Goal: Find contact information: Find contact information

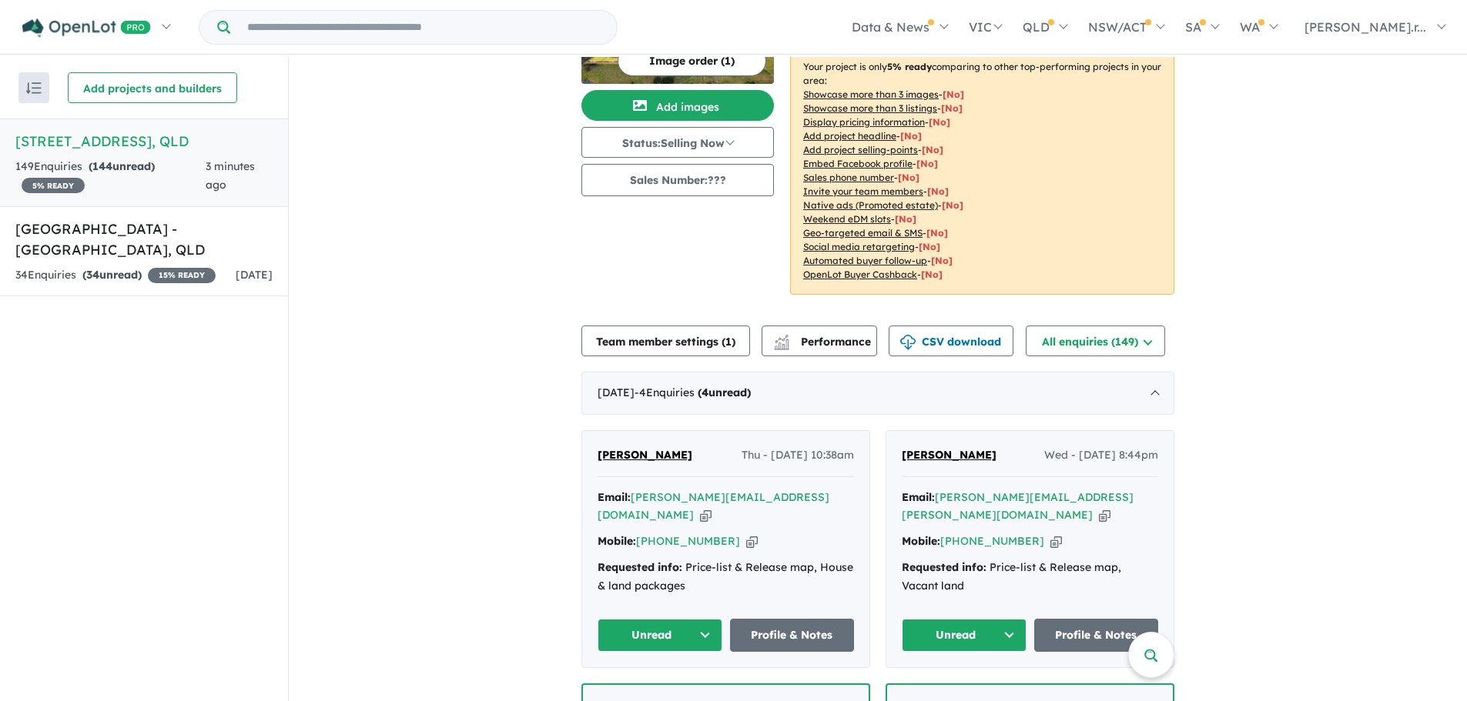
scroll to position [231, 0]
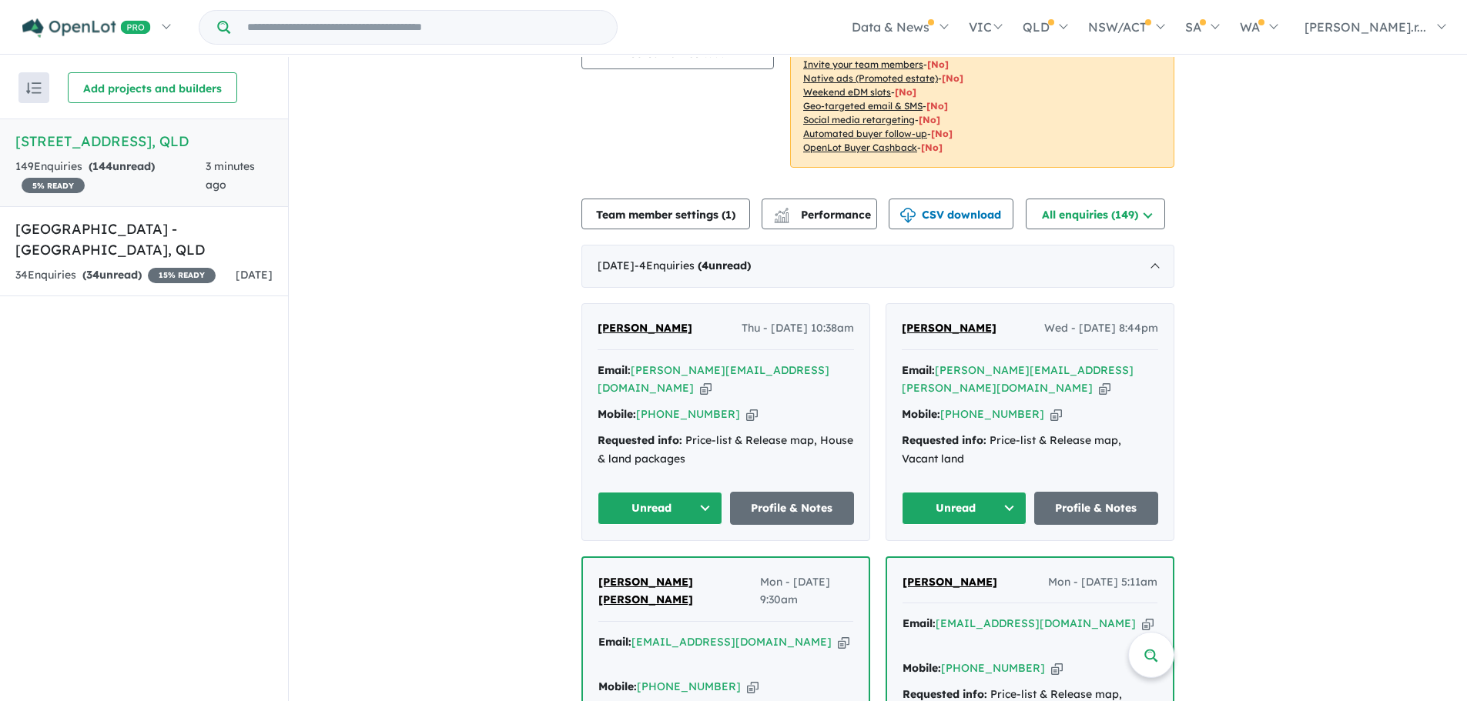
click at [711, 380] on icon "button" at bounding box center [706, 388] width 12 height 16
drag, startPoint x: 684, startPoint y: 331, endPoint x: 592, endPoint y: 326, distance: 92.5
click at [592, 326] on div "[PERSON_NAME] Thu - [DATE] 10:38am Email: [PERSON_NAME][EMAIL_ADDRESS][DOMAIN_N…" at bounding box center [725, 422] width 287 height 236
drag, startPoint x: 591, startPoint y: 363, endPoint x: 811, endPoint y: 366, distance: 220.2
click at [811, 366] on div "[PERSON_NAME] Thu - [DATE] 10:38am Email: [PERSON_NAME][EMAIL_ADDRESS][DOMAIN_N…" at bounding box center [725, 422] width 287 height 236
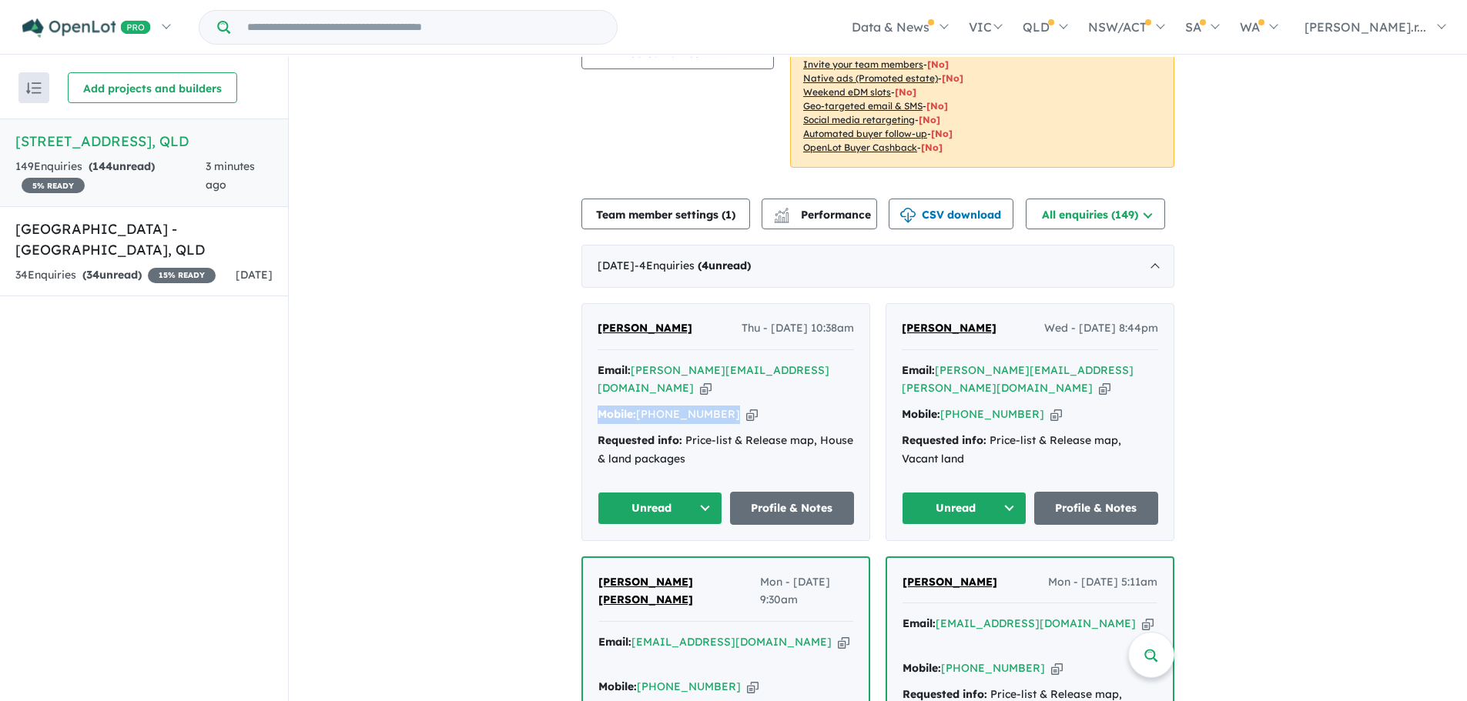
drag, startPoint x: 761, startPoint y: 410, endPoint x: 591, endPoint y: 403, distance: 170.3
click at [591, 403] on div "[PERSON_NAME] Thu - [DATE] 10:38am Email: [PERSON_NAME][EMAIL_ADDRESS][DOMAIN_N…" at bounding box center [725, 422] width 287 height 236
click at [711, 380] on icon "button" at bounding box center [706, 388] width 12 height 16
copy div "Mobile: [PHONE_NUMBER] Copied!"
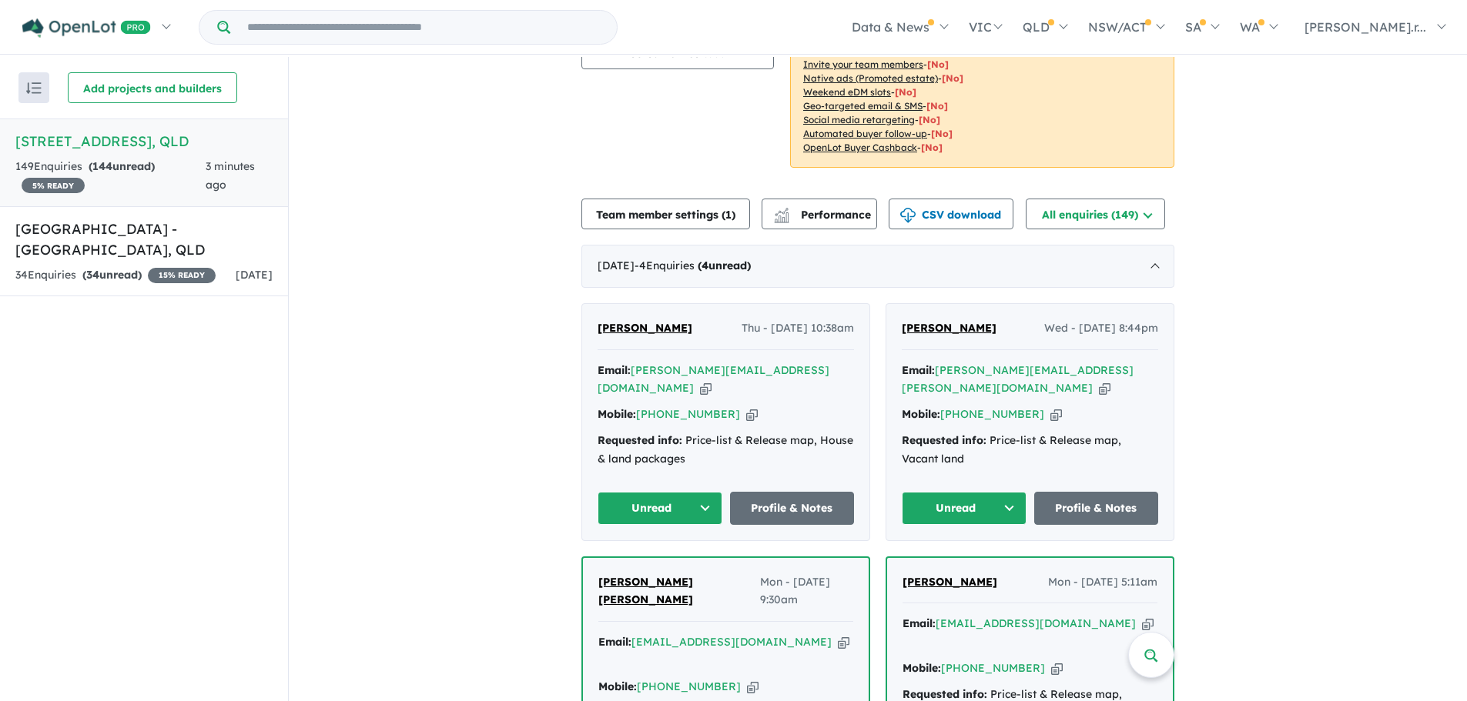
click at [704, 498] on button "Unread" at bounding box center [659, 508] width 125 height 33
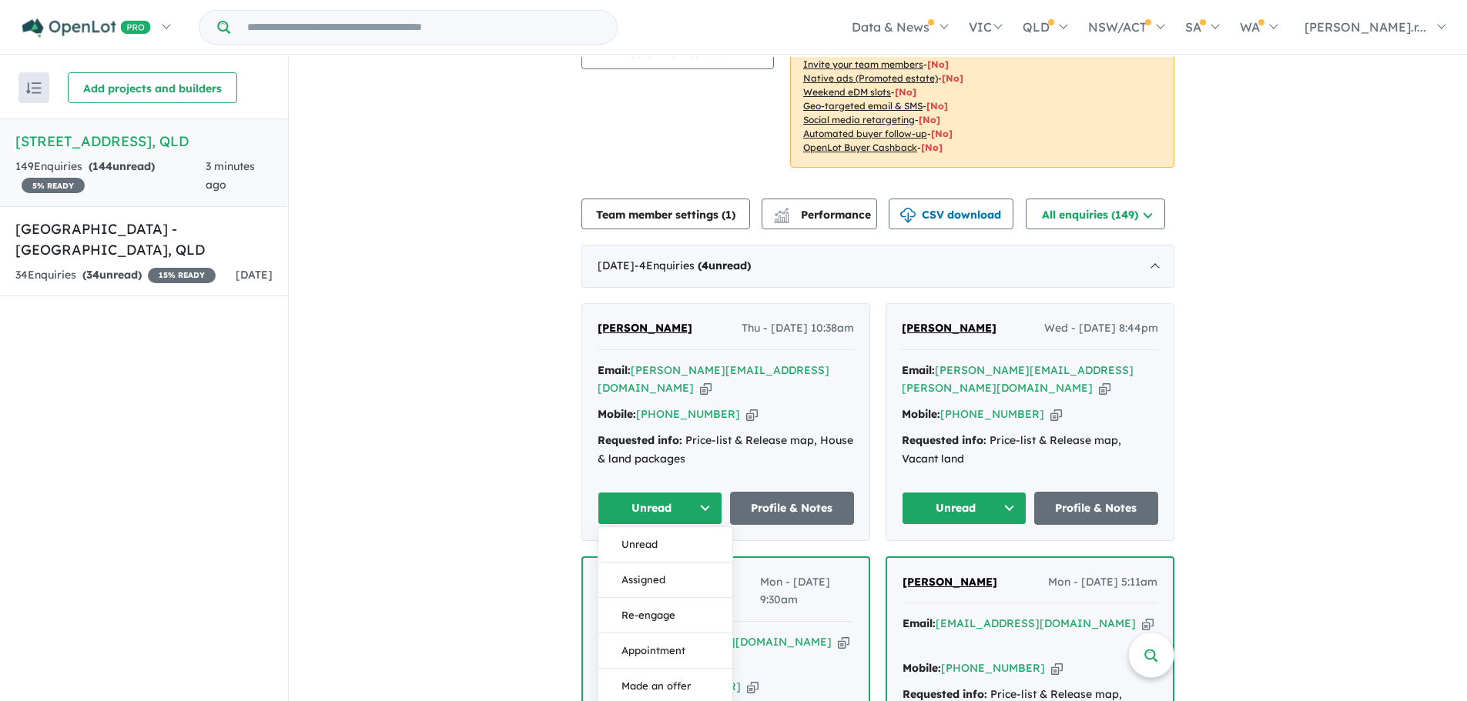
click at [704, 498] on button "Unread" at bounding box center [659, 508] width 125 height 33
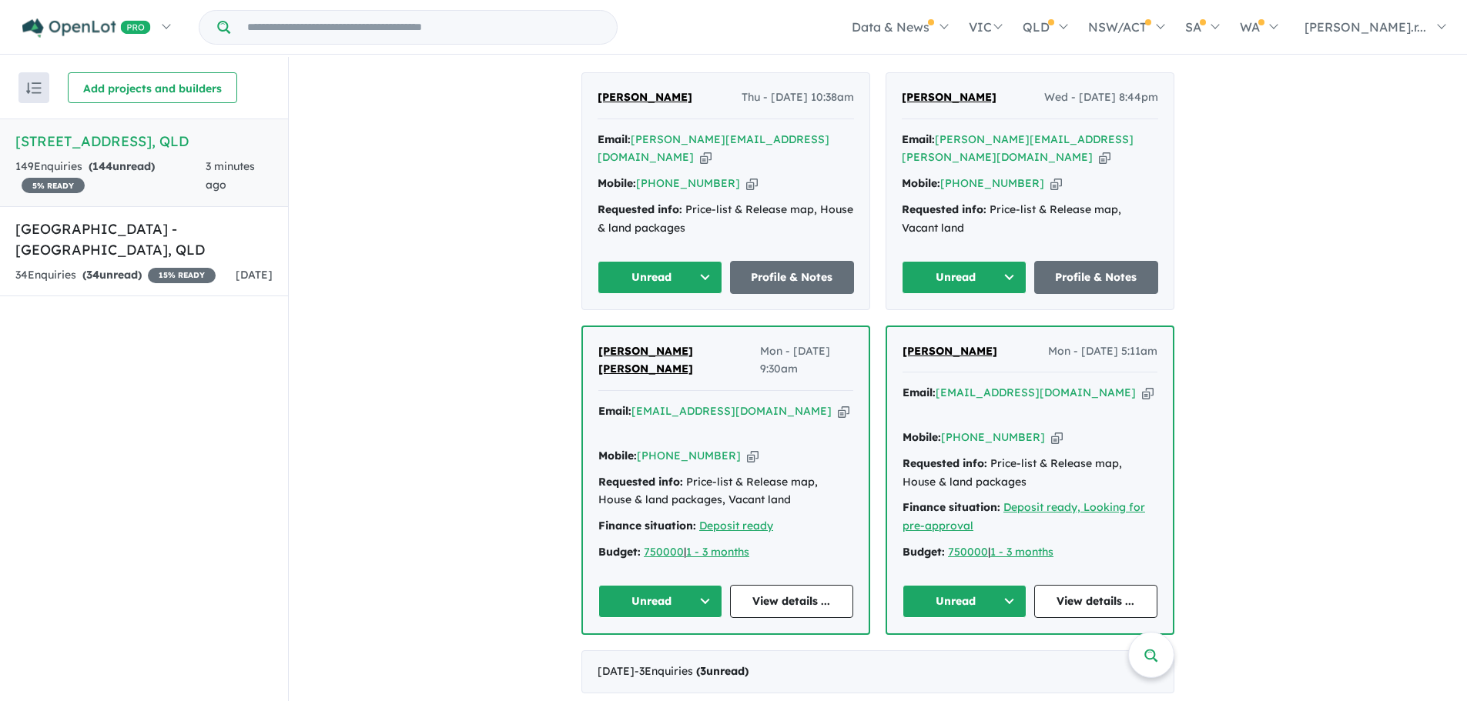
scroll to position [539, 0]
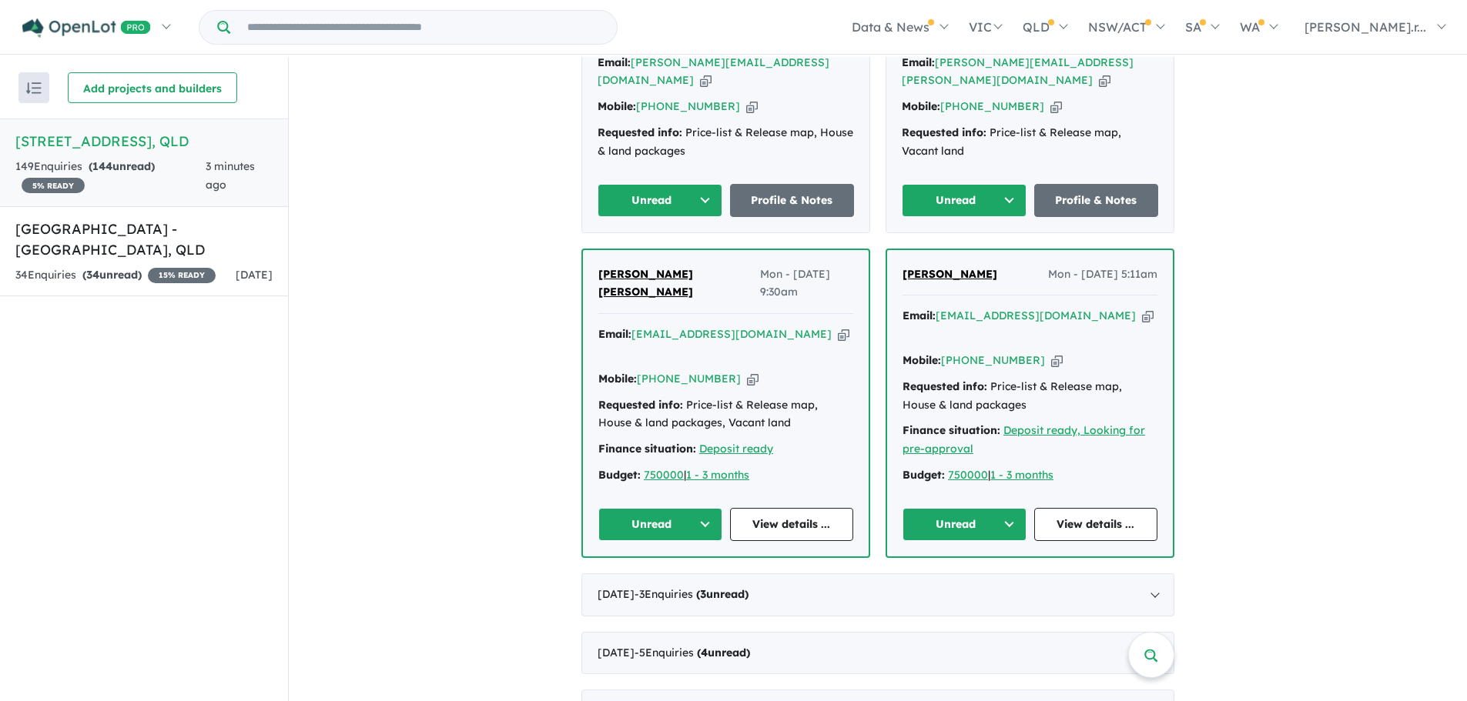
drag, startPoint x: 486, startPoint y: 168, endPoint x: 366, endPoint y: 56, distance: 164.0
